Goal: Navigation & Orientation: Find specific page/section

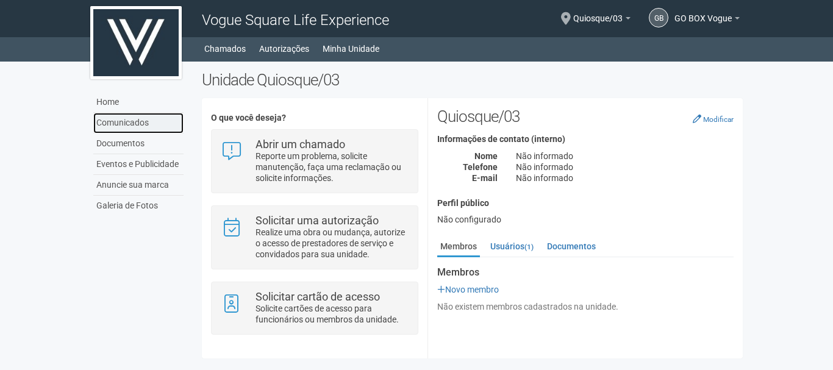
click at [130, 127] on link "Comunicados" at bounding box center [138, 123] width 90 height 21
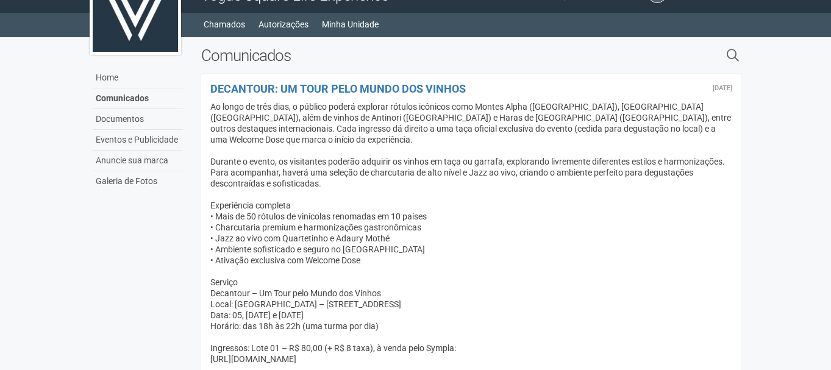
scroll to position [49, 0]
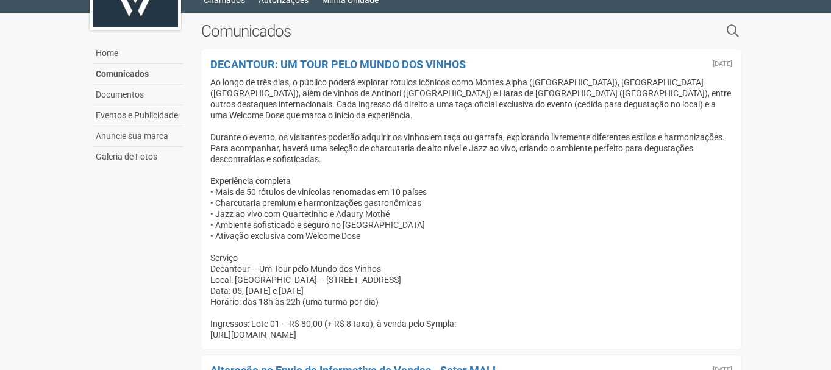
click at [824, 183] on body "Aguarde... Vogue Square Life Experience GB GO BOX Vogue GO BOX Vogue ernanitego…" at bounding box center [415, 136] width 831 height 370
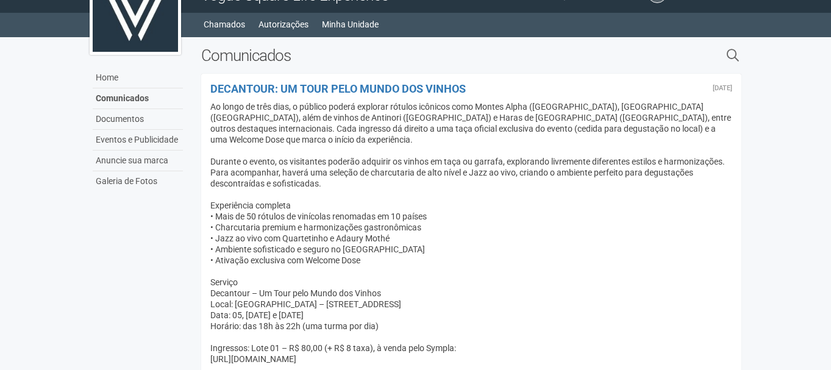
scroll to position [0, 0]
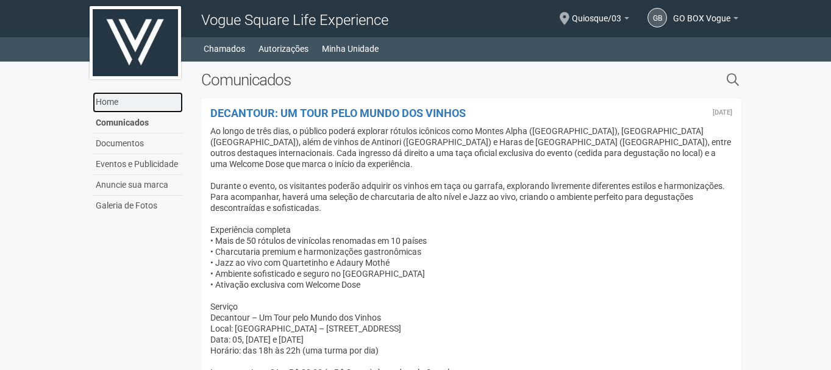
click at [104, 101] on link "Home" at bounding box center [138, 102] width 90 height 21
